Goal: Information Seeking & Learning: Learn about a topic

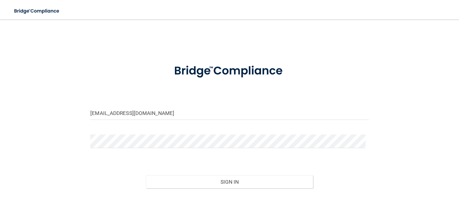
click at [146, 175] on button "Sign In" at bounding box center [229, 181] width 167 height 13
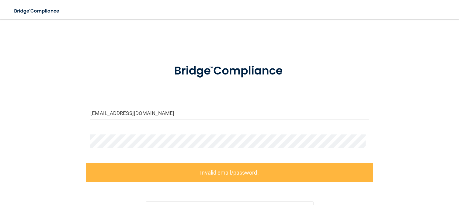
click at [49, 150] on div "[EMAIL_ADDRESS][DOMAIN_NAME] Invalid email/password. You don't have permission …" at bounding box center [229, 135] width 435 height 219
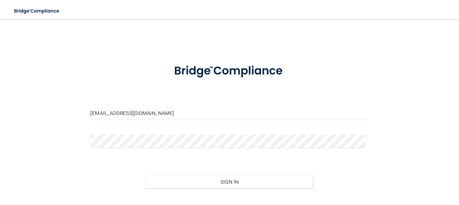
click at [146, 175] on button "Sign In" at bounding box center [229, 181] width 167 height 13
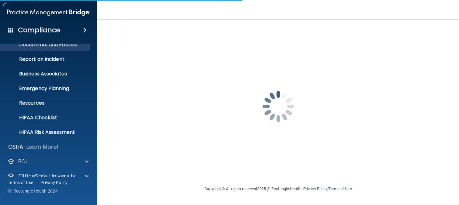
scroll to position [47, 0]
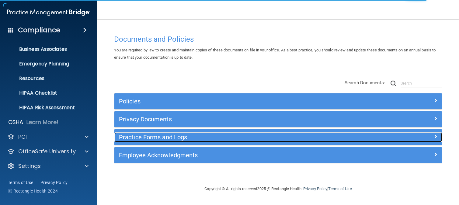
click at [435, 136] on span at bounding box center [436, 136] width 4 height 7
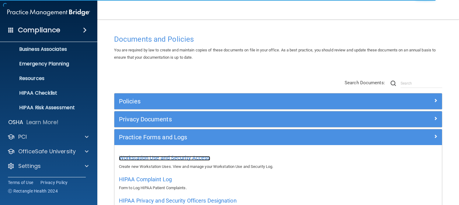
click at [198, 160] on span "Workstation Use and Security Access" at bounding box center [164, 157] width 91 height 6
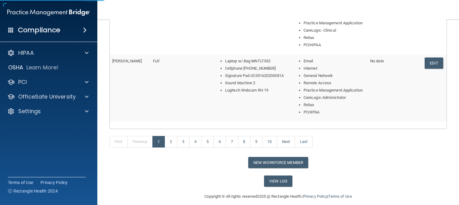
scroll to position [368, 0]
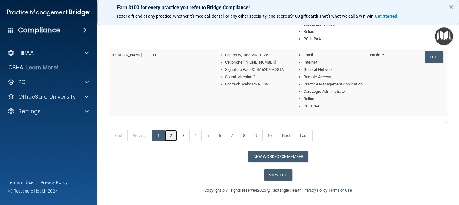
click at [171, 136] on link "2" at bounding box center [171, 136] width 12 height 12
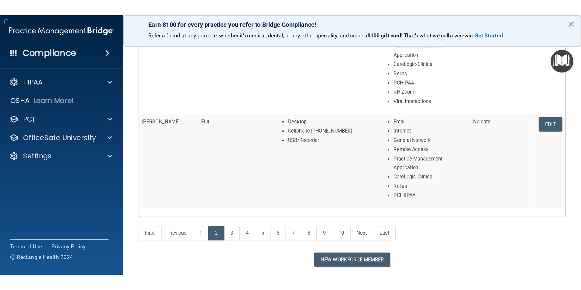
scroll to position [404, 0]
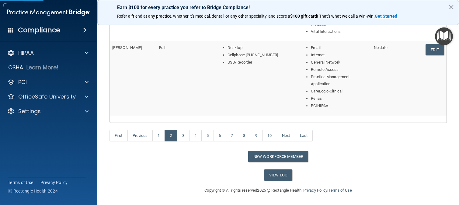
click at [450, 8] on button "×" at bounding box center [451, 7] width 6 height 10
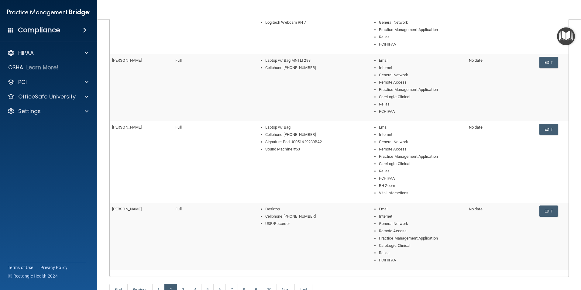
scroll to position [275, 0]
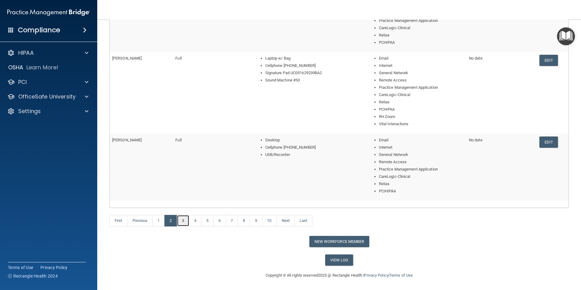
click at [185, 205] on link "3" at bounding box center [183, 221] width 12 height 12
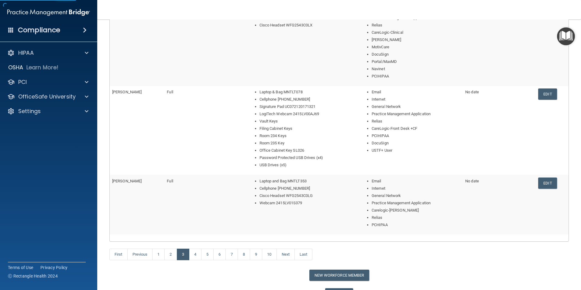
scroll to position [275, 0]
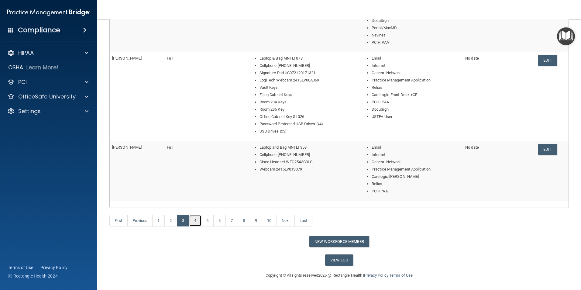
click at [198, 205] on link "4" at bounding box center [195, 221] width 12 height 12
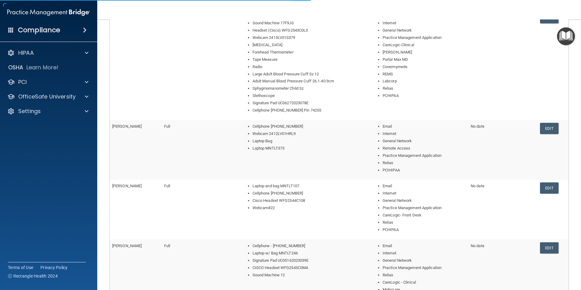
scroll to position [283, 0]
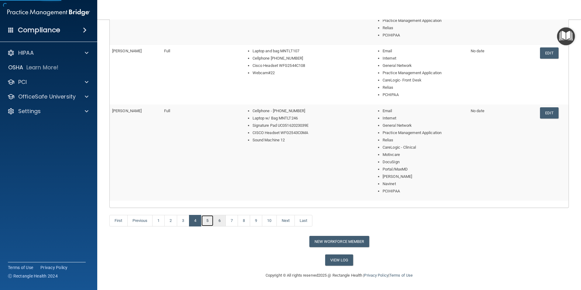
drag, startPoint x: 212, startPoint y: 222, endPoint x: 216, endPoint y: 220, distance: 4.1
click at [212, 205] on link "5" at bounding box center [207, 221] width 12 height 12
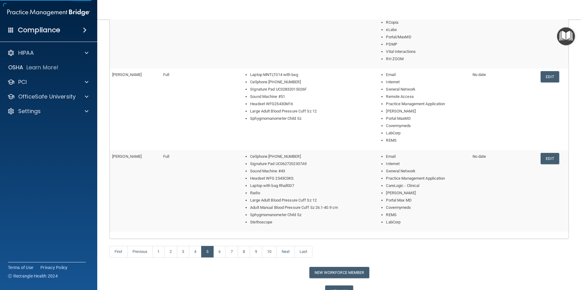
scroll to position [290, 0]
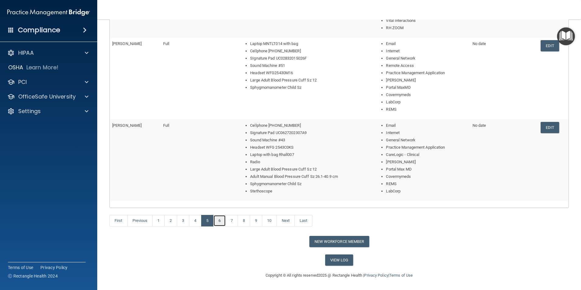
click at [221, 205] on link "6" at bounding box center [219, 221] width 12 height 12
